Goal: Browse casually: Explore the website without a specific task or goal

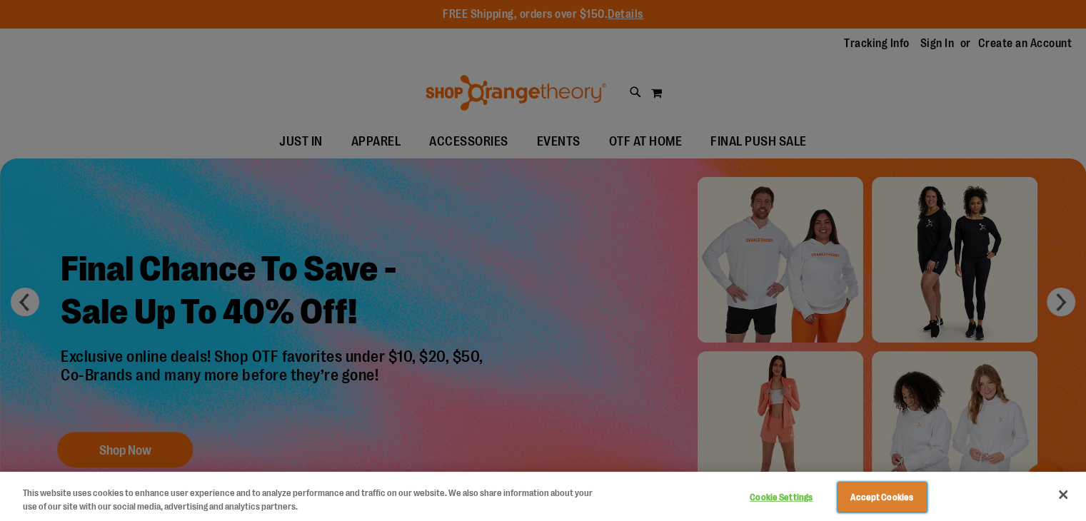
click at [905, 501] on button "Accept Cookies" at bounding box center [881, 498] width 89 height 30
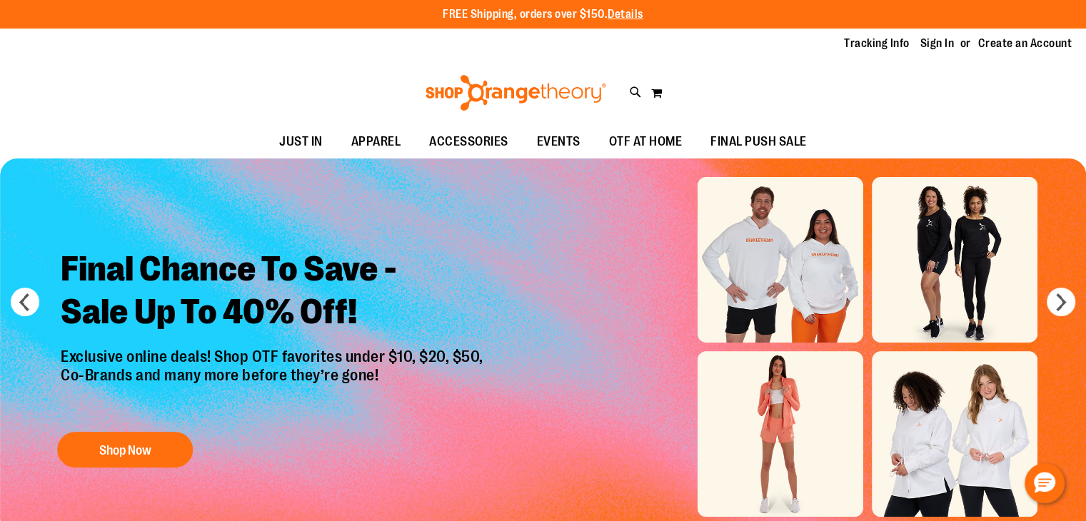
click at [905, 501] on img "Slide 1 of 6" at bounding box center [543, 346] width 1086 height 377
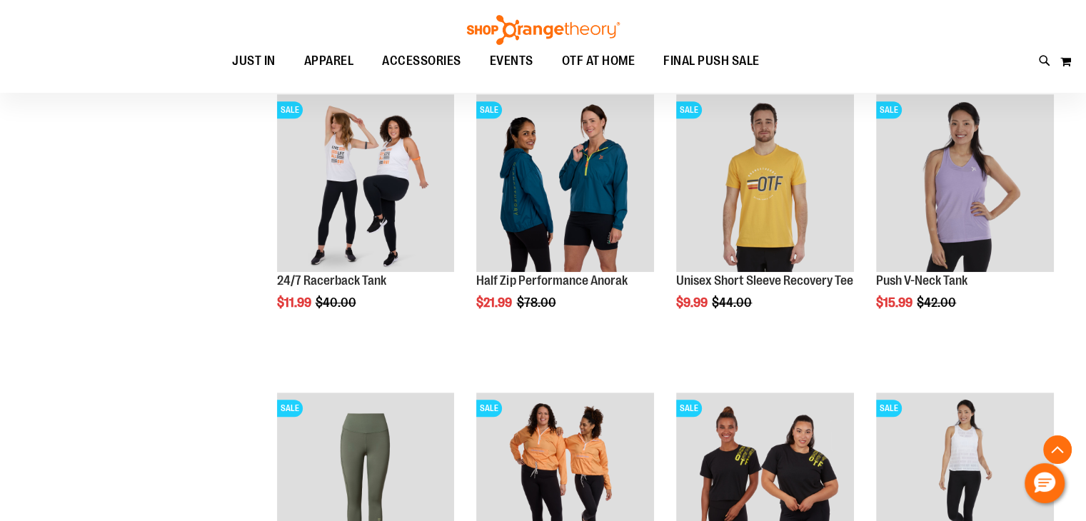
scroll to position [839, 0]
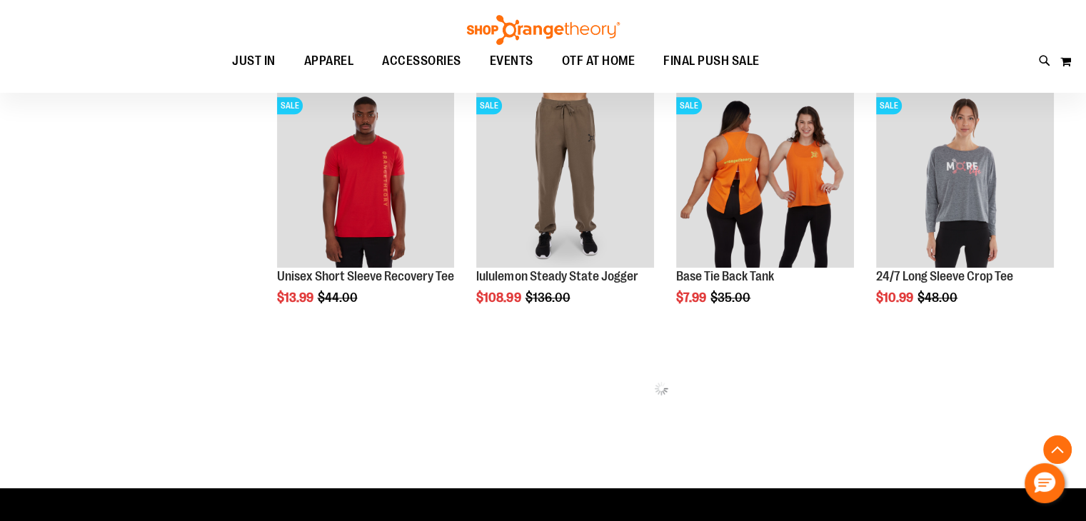
scroll to position [1743, 0]
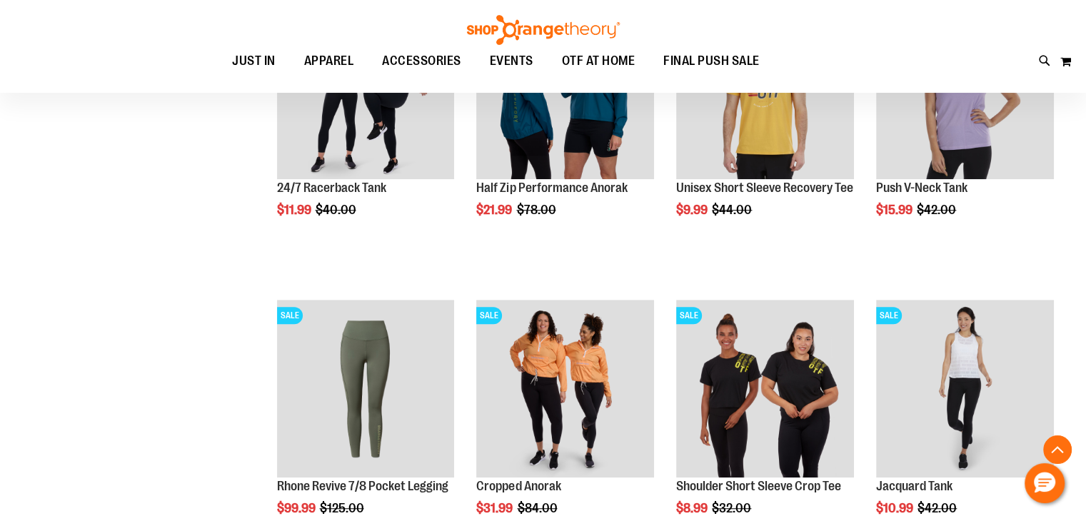
scroll to position [685, 0]
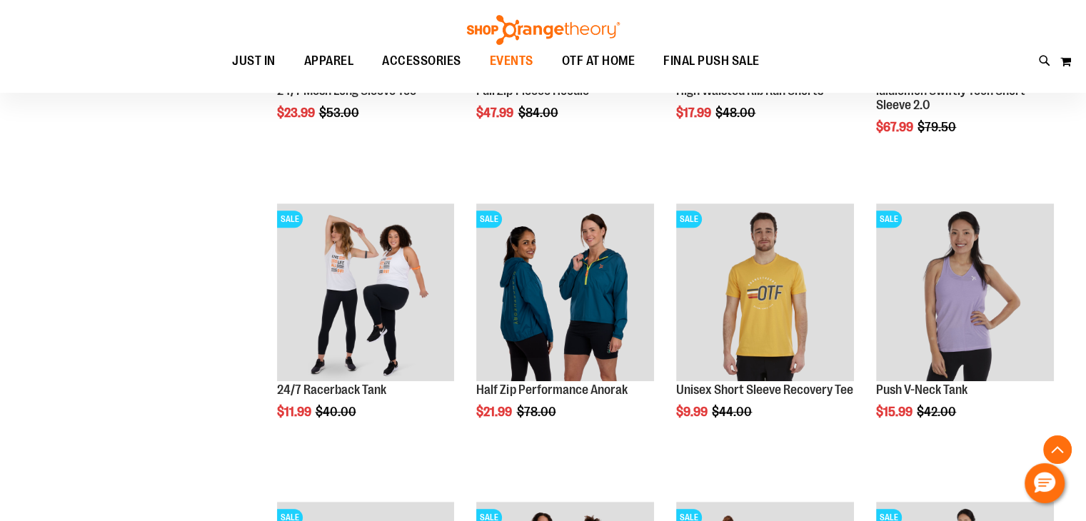
click at [505, 49] on span "EVENTS" at bounding box center [512, 61] width 44 height 32
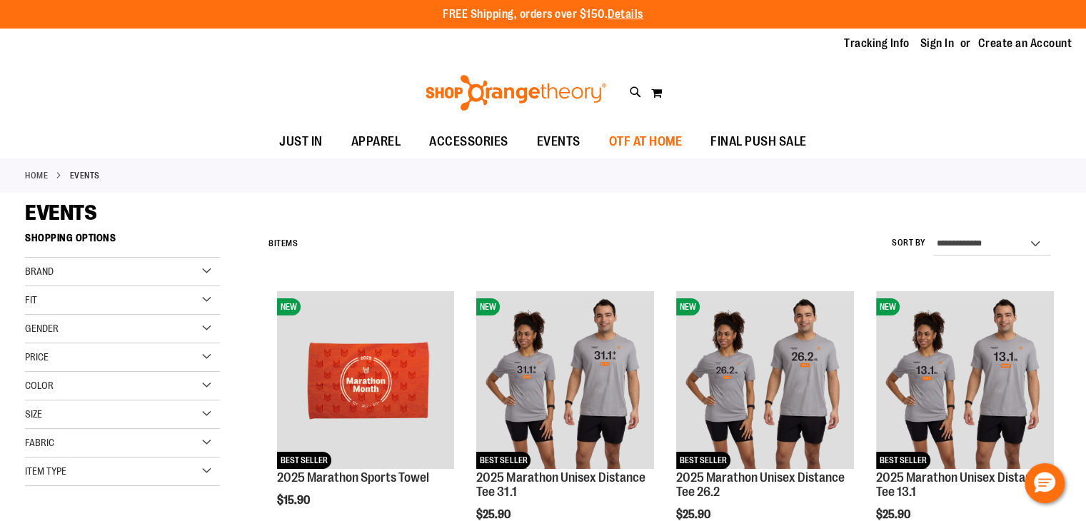
click at [660, 156] on span "OTF AT HOME" at bounding box center [646, 142] width 74 height 32
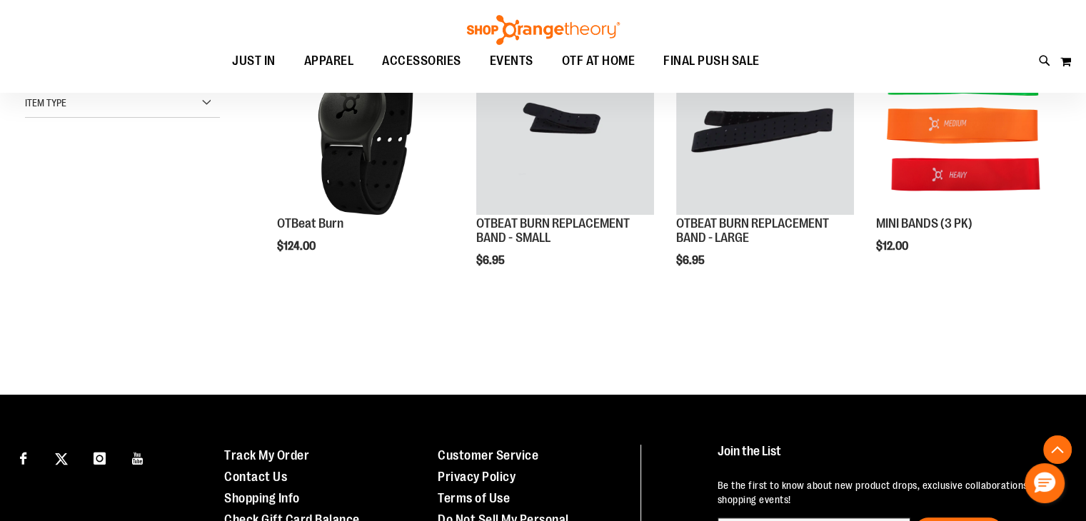
scroll to position [257, 0]
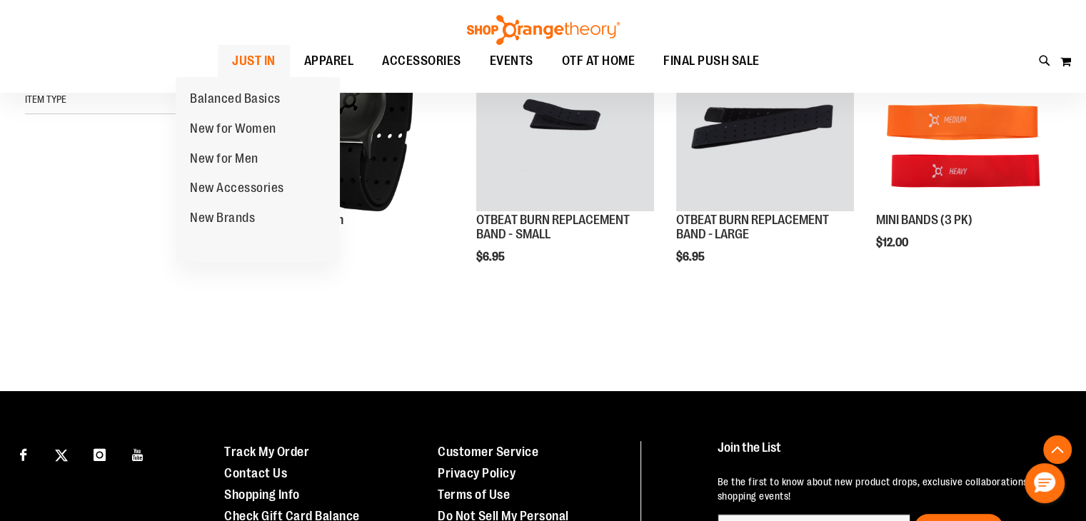
click at [232, 66] on span "JUST IN" at bounding box center [254, 61] width 44 height 32
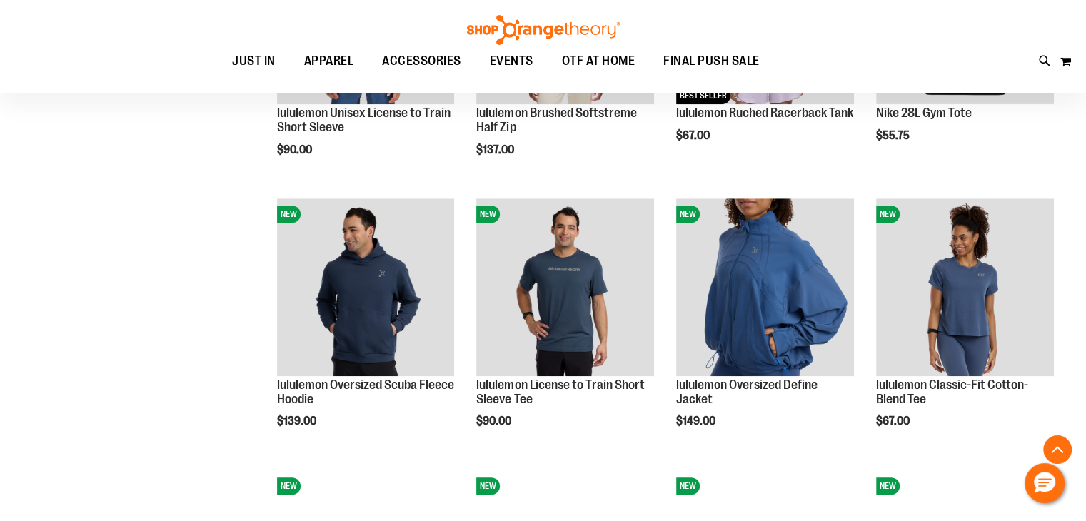
scroll to position [1346, 0]
